Goal: Information Seeking & Learning: Learn about a topic

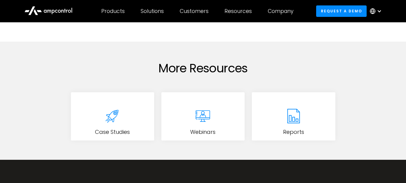
scroll to position [533, 0]
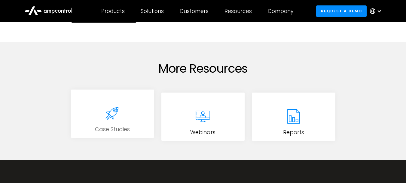
click at [100, 118] on link "Case Studies" at bounding box center [112, 113] width 83 height 48
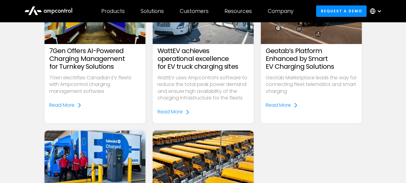
scroll to position [238, 0]
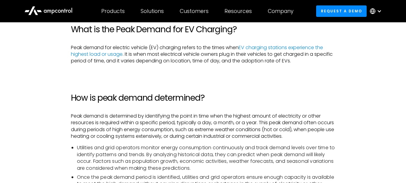
scroll to position [140, 0]
